Goal: Information Seeking & Learning: Learn about a topic

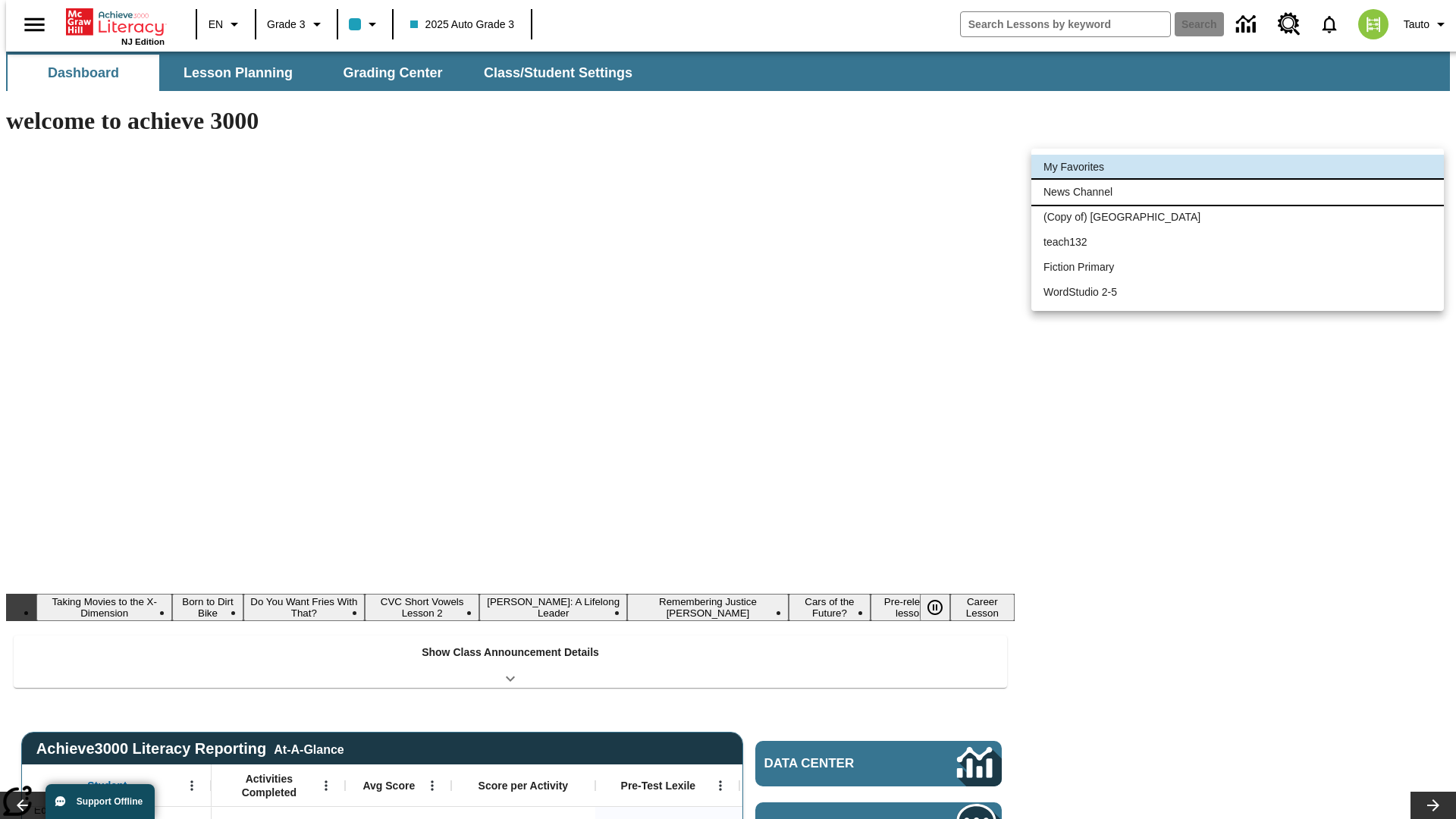
click at [1237, 192] on li "News Channel" at bounding box center [1237, 191] width 412 height 25
type input "120"
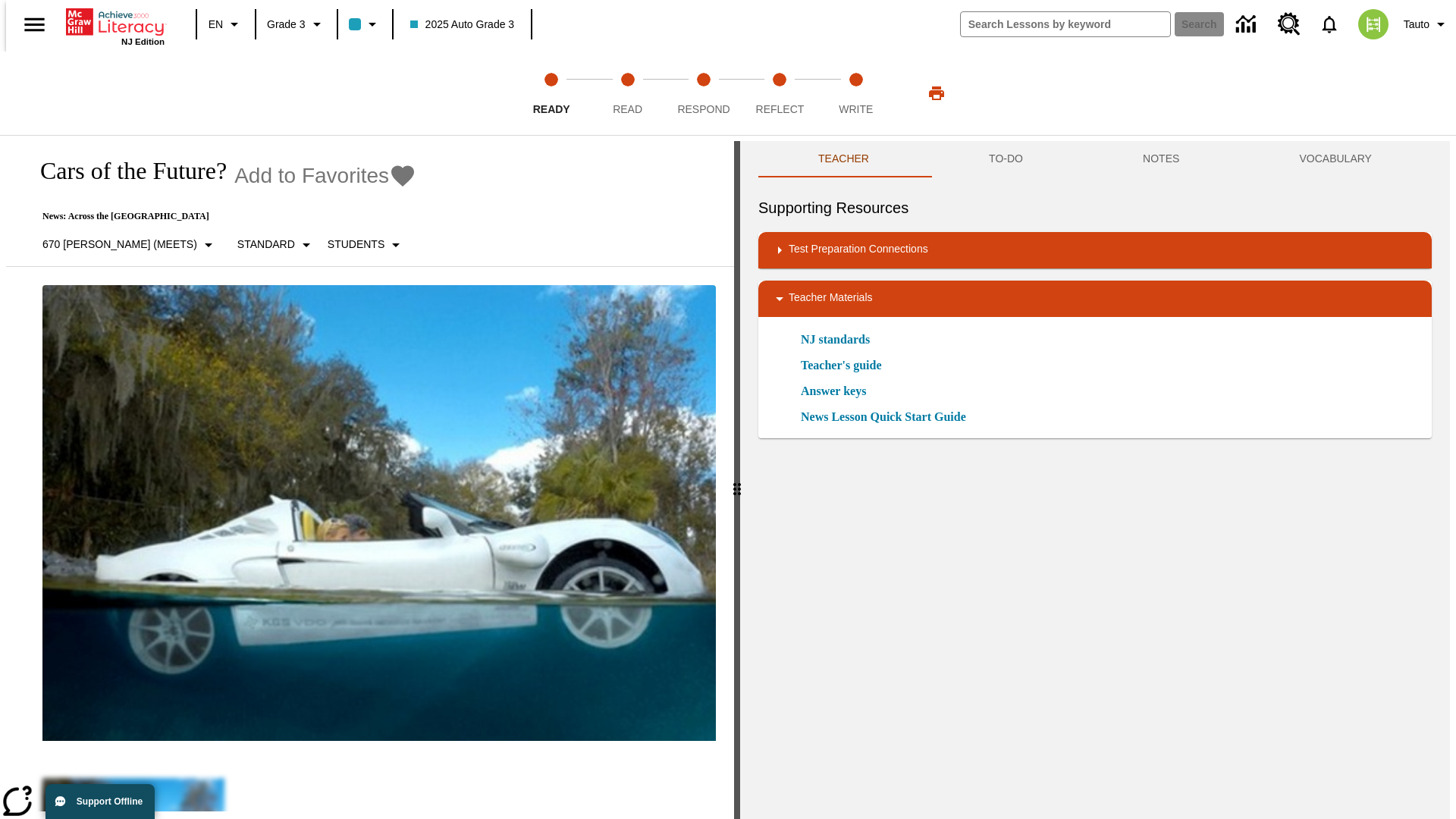
click at [392, 176] on icon "Add to Favorites - Cars of the Future?" at bounding box center [402, 176] width 23 height 21
